Goal: Information Seeking & Learning: Learn about a topic

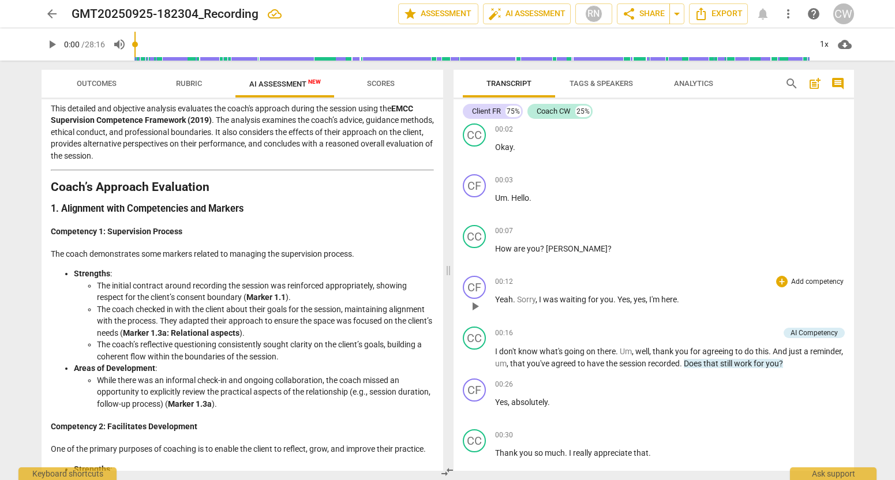
scroll to position [58, 0]
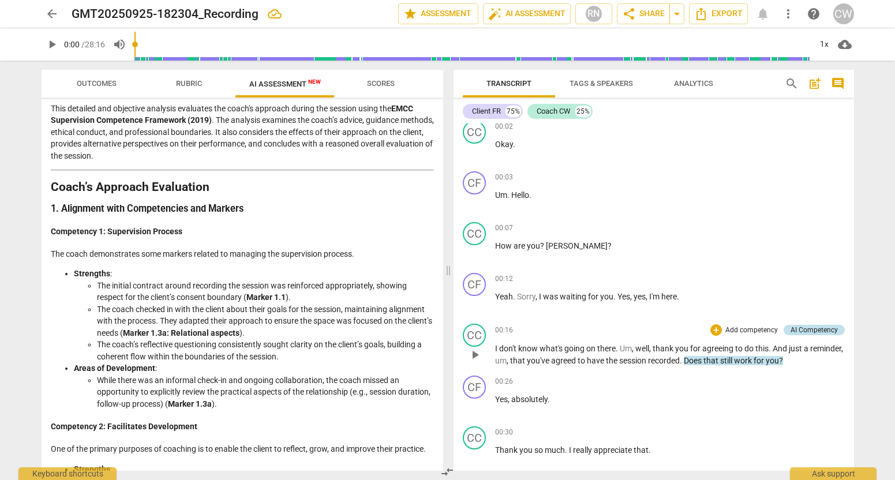
click at [808, 331] on div "AI Competency" at bounding box center [814, 330] width 47 height 10
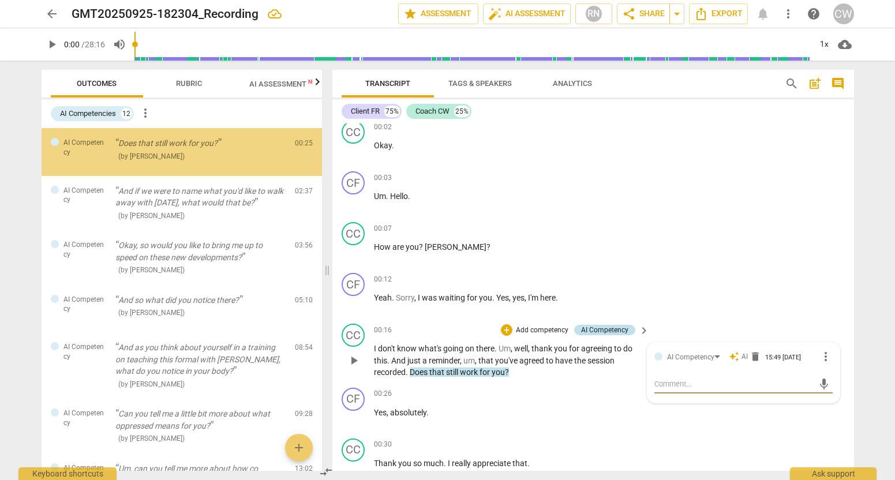
scroll to position [0, 0]
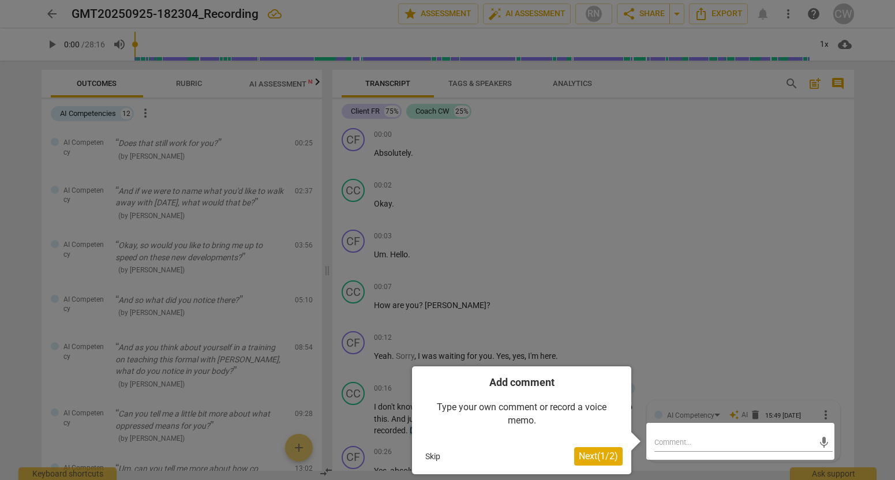
click at [432, 453] on button "Skip" at bounding box center [433, 456] width 24 height 17
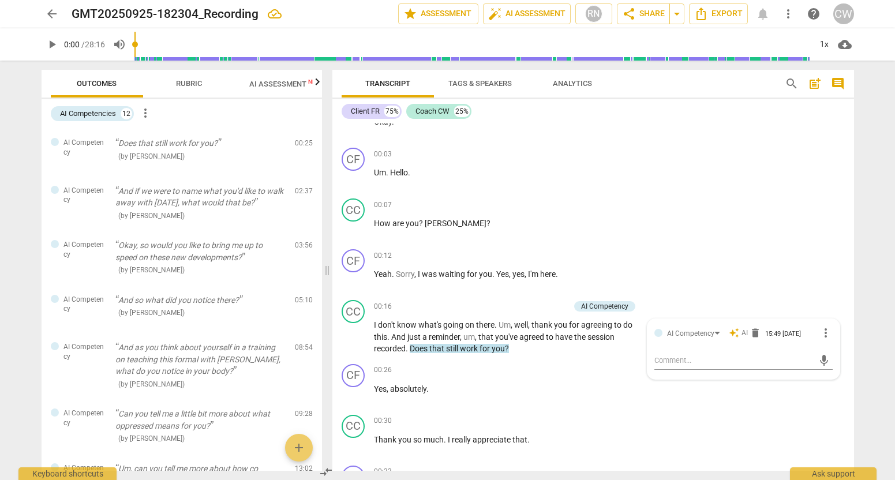
click at [278, 87] on span "AI Assessment New" at bounding box center [285, 84] width 72 height 9
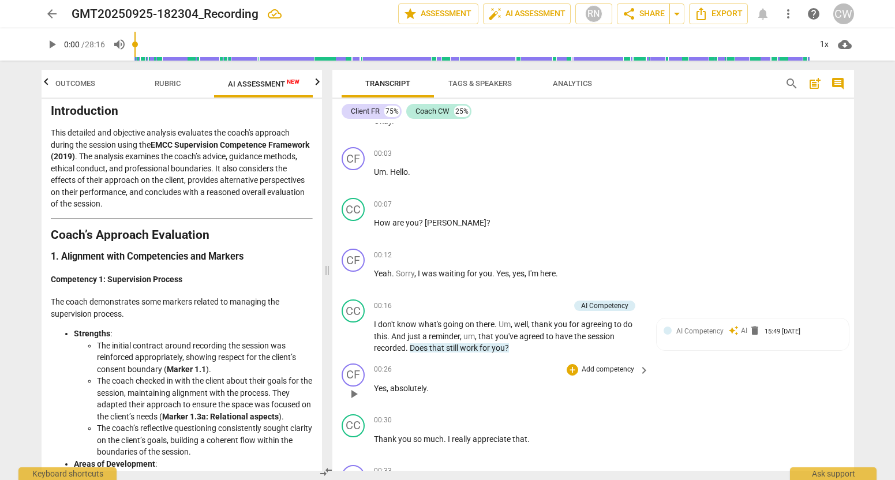
scroll to position [85, 0]
click at [10, 464] on div "arrow_back GMT20250925-182304_Recording edit star Assessment auto_fix_high AI A…" at bounding box center [447, 240] width 895 height 480
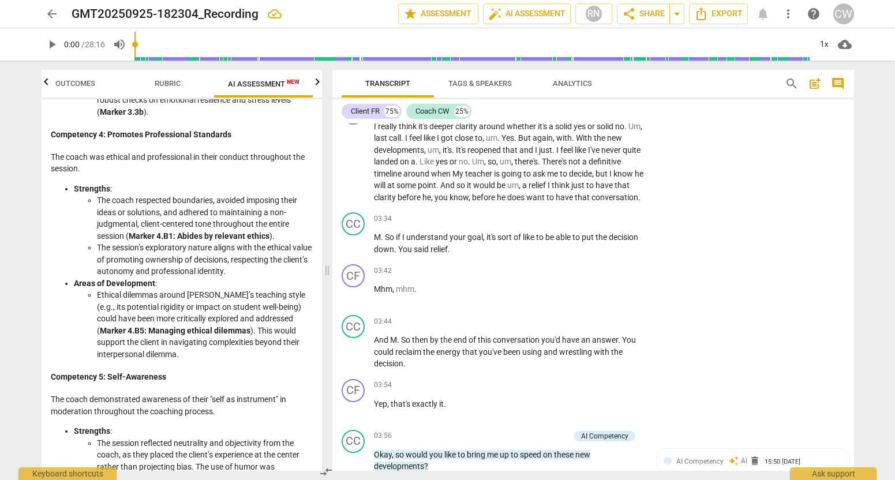
scroll to position [1106, 0]
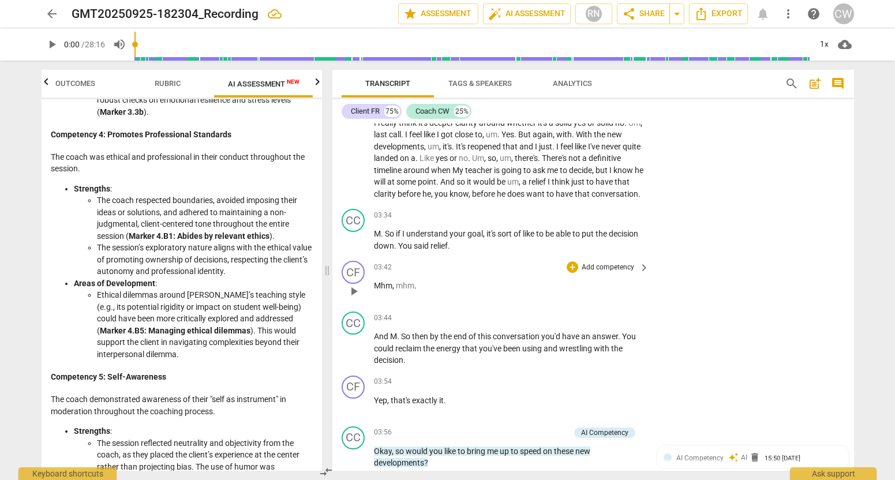
click at [544, 303] on div "03:42 + Add competency keyboard_arrow_right Mhm , mhm ." at bounding box center [512, 282] width 277 height 42
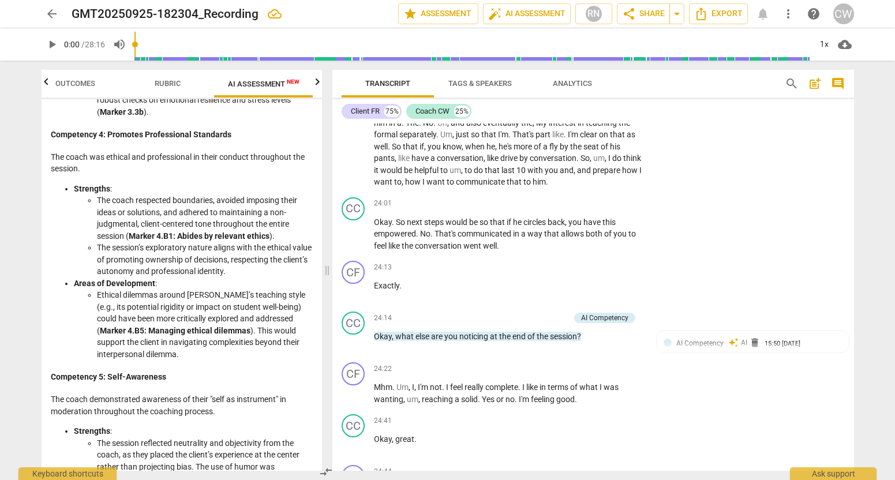
scroll to position [4589, 0]
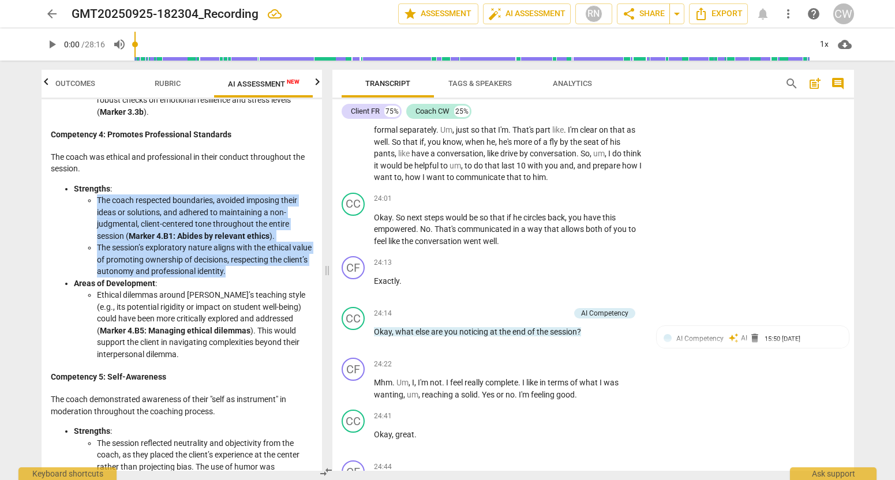
drag, startPoint x: 262, startPoint y: 257, endPoint x: 97, endPoint y: 193, distance: 177.1
click at [97, 195] on ul "The coach respected boundaries, avoided imposing their ideas or solutions, and …" at bounding box center [193, 236] width 239 height 83
copy ul "The coach respected boundaries, avoided imposing their ideas or solutions, and …"
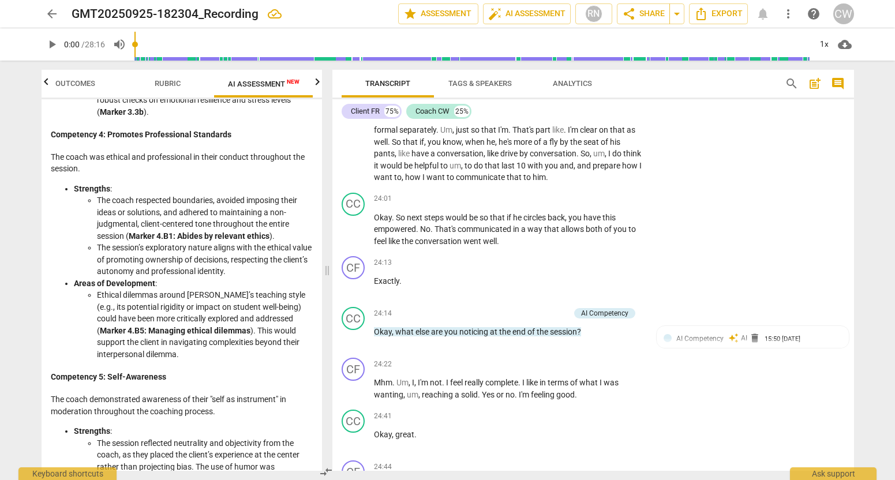
click at [228, 300] on li "Ethical dilemmas around [PERSON_NAME]’s teaching style (e.g., its potential rig…" at bounding box center [205, 324] width 216 height 71
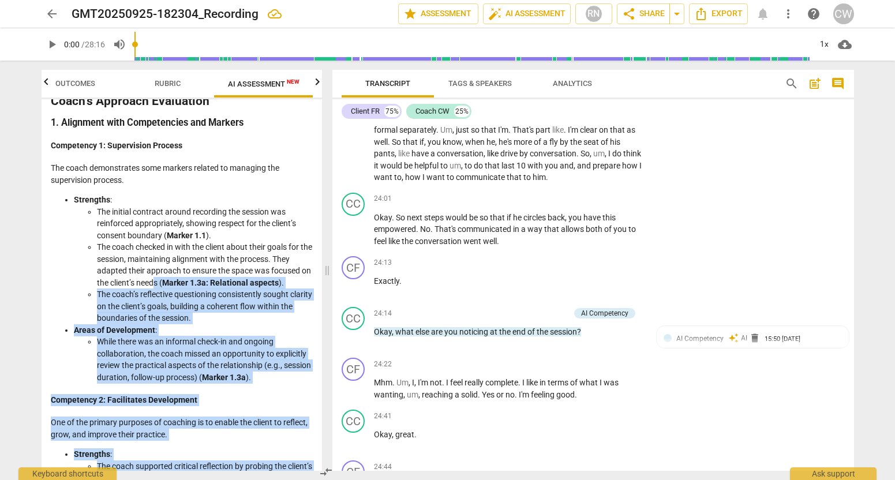
scroll to position [0, 0]
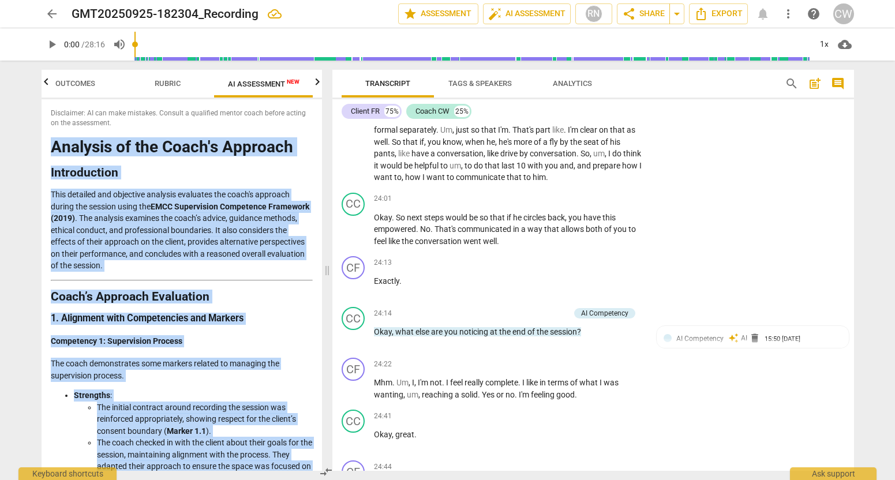
drag, startPoint x: 277, startPoint y: 451, endPoint x: 42, endPoint y: 150, distance: 382.1
click at [42, 150] on div "Disclaimer: AI can make mistakes. Consult a qualified mentor coach before actin…" at bounding box center [182, 285] width 281 height 372
copy div "Loremips do sit Ametc'a Elitsedd Eiusmodtempo Inci utlabore etd magnaaliq enima…"
click at [577, 85] on span "Analytics" at bounding box center [572, 83] width 39 height 9
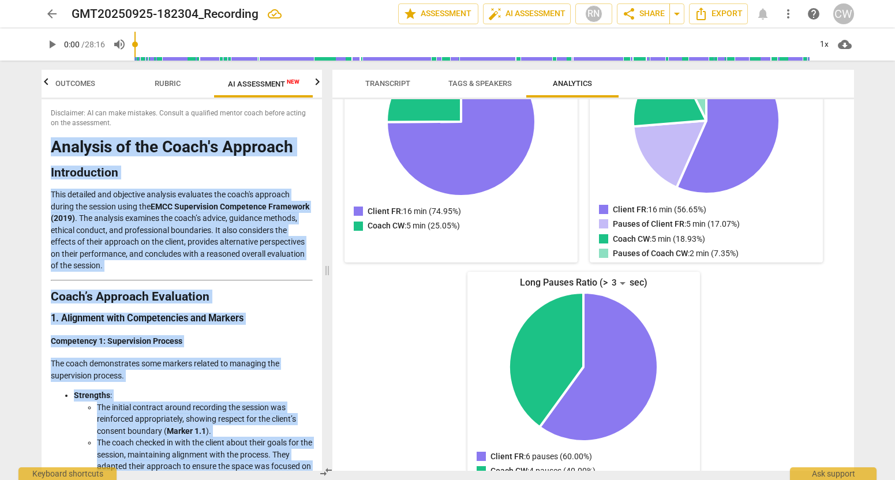
scroll to position [221, 0]
